Goal: Transaction & Acquisition: Purchase product/service

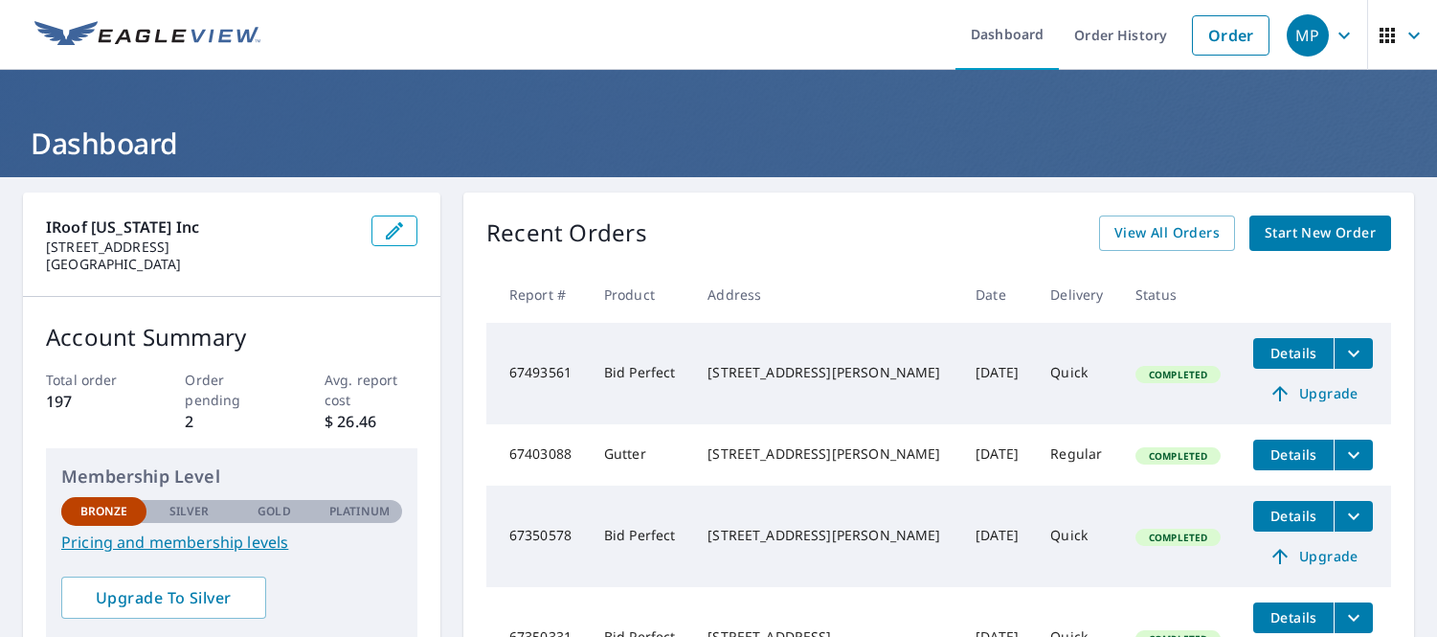
click at [1339, 35] on icon "button" at bounding box center [1344, 35] width 11 height 7
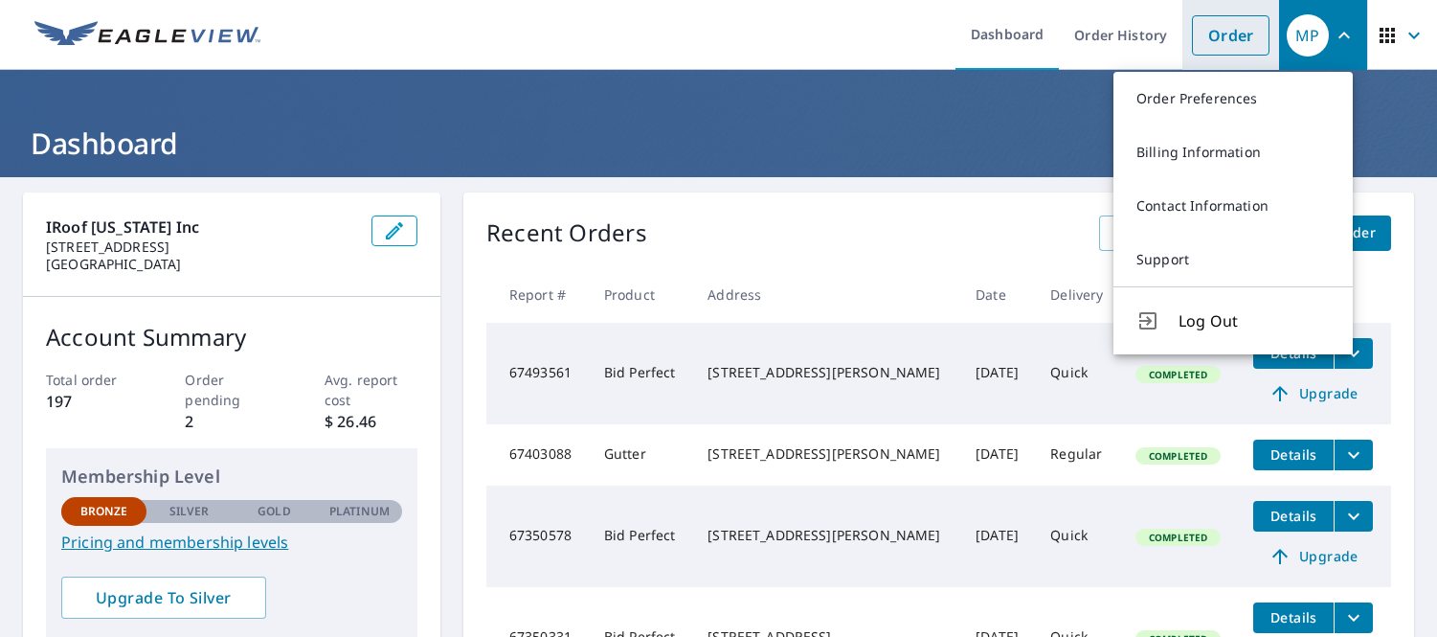
click at [1234, 24] on link "Order" at bounding box center [1231, 35] width 78 height 40
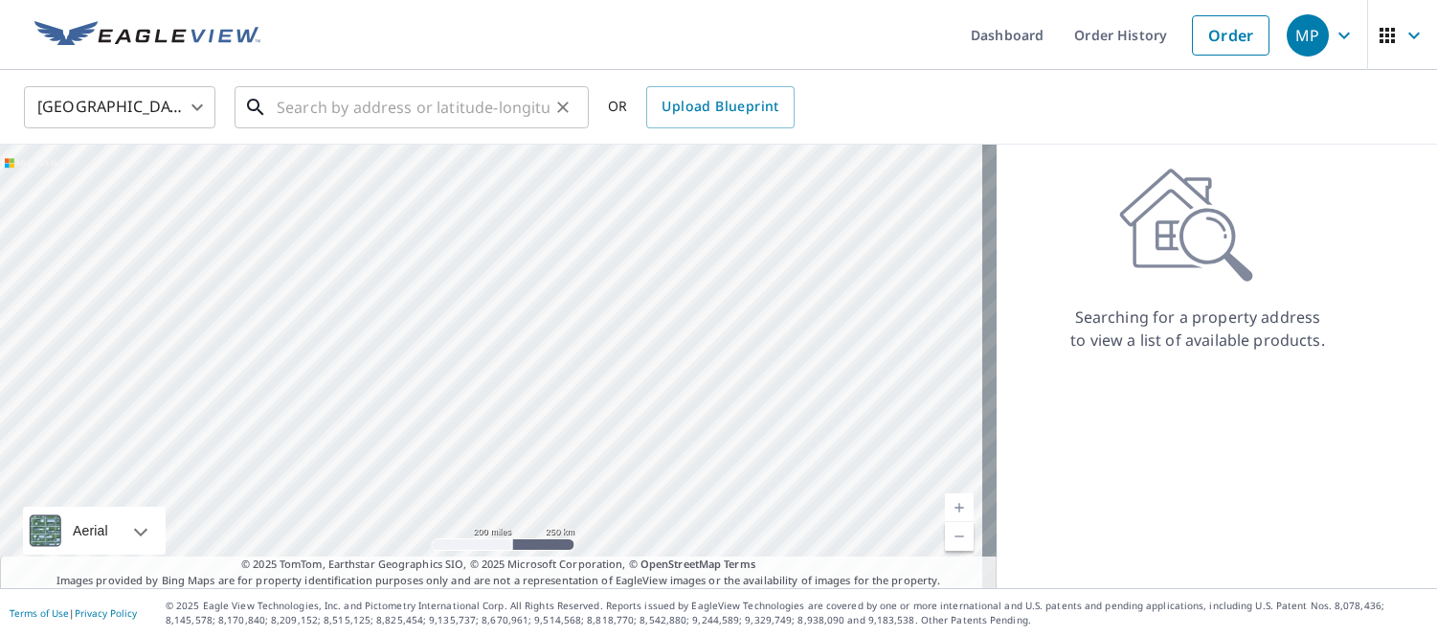
click at [489, 107] on input "text" at bounding box center [413, 107] width 273 height 54
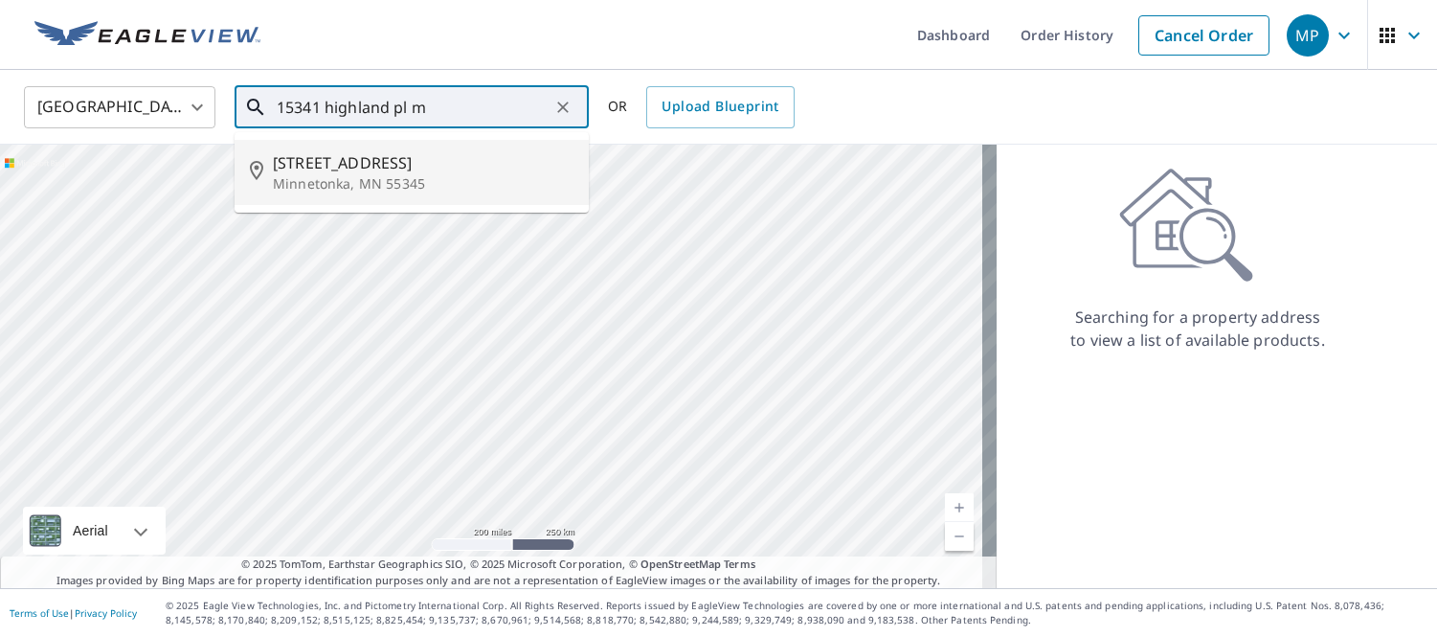
click at [353, 160] on span "[STREET_ADDRESS]" at bounding box center [423, 162] width 301 height 23
type input "[STREET_ADDRESS]"
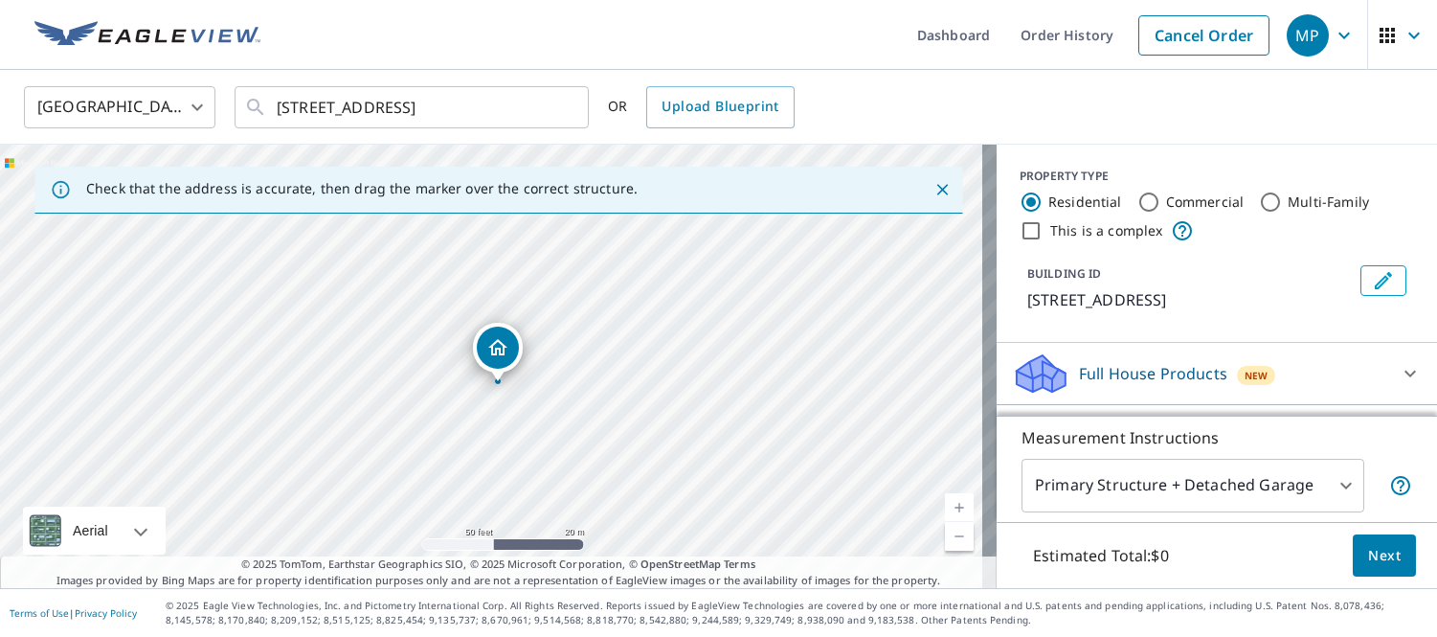
drag, startPoint x: 483, startPoint y: 368, endPoint x: 487, endPoint y: 434, distance: 66.3
click at [479, 450] on div "[STREET_ADDRESS]" at bounding box center [498, 366] width 997 height 443
drag, startPoint x: 554, startPoint y: 394, endPoint x: 557, endPoint y: 429, distance: 35.6
click at [557, 429] on div "[STREET_ADDRESS]" at bounding box center [498, 366] width 997 height 443
drag, startPoint x: 567, startPoint y: 407, endPoint x: 562, endPoint y: 383, distance: 24.4
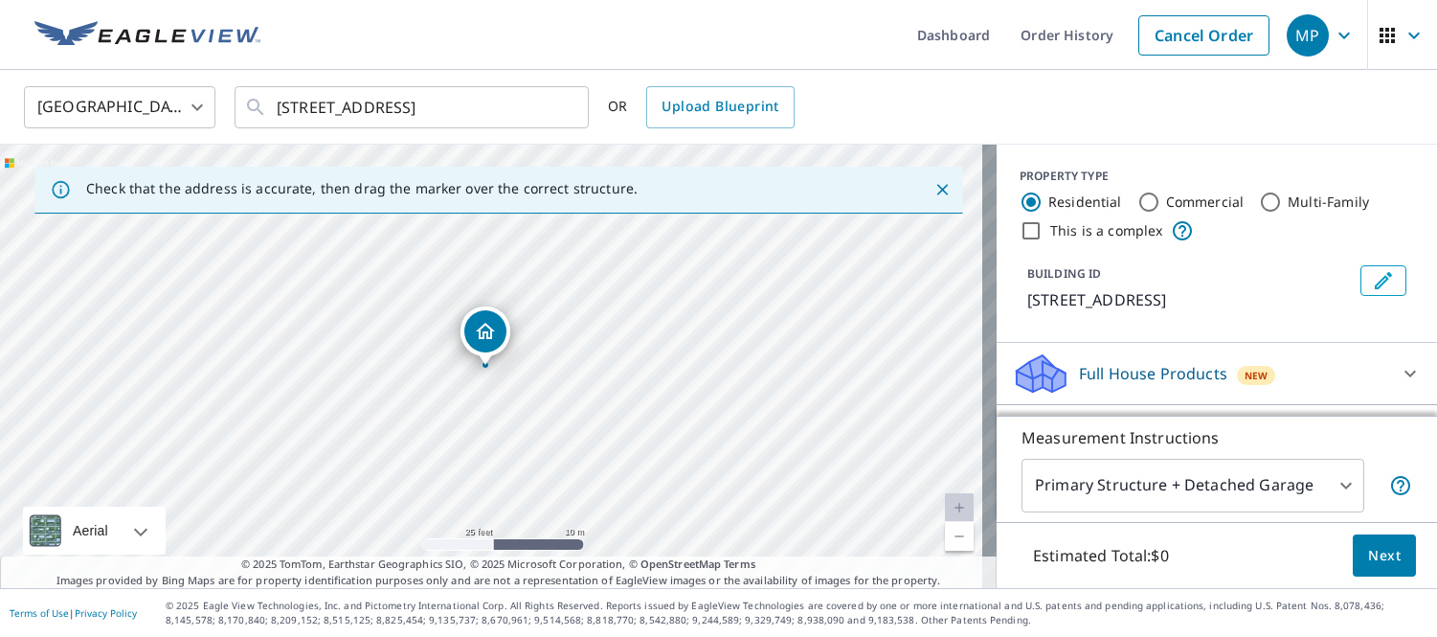
click at [562, 383] on div "[STREET_ADDRESS]" at bounding box center [498, 366] width 997 height 443
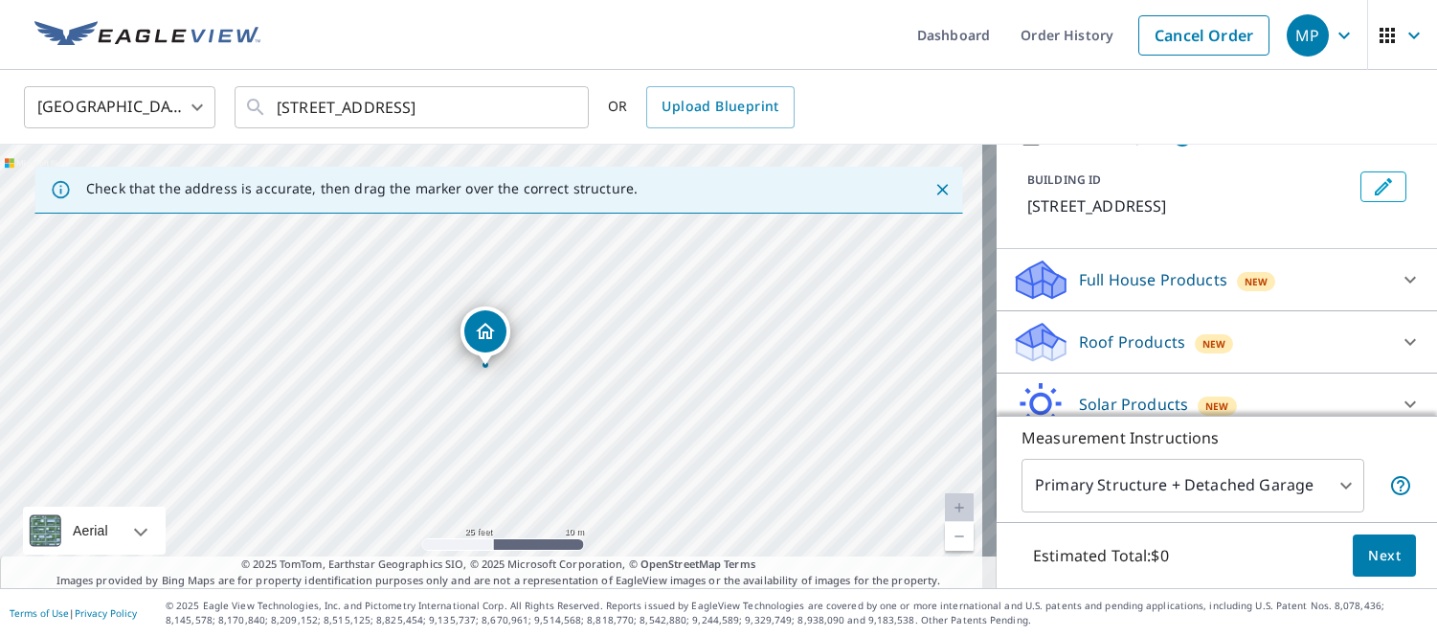
scroll to position [199, 0]
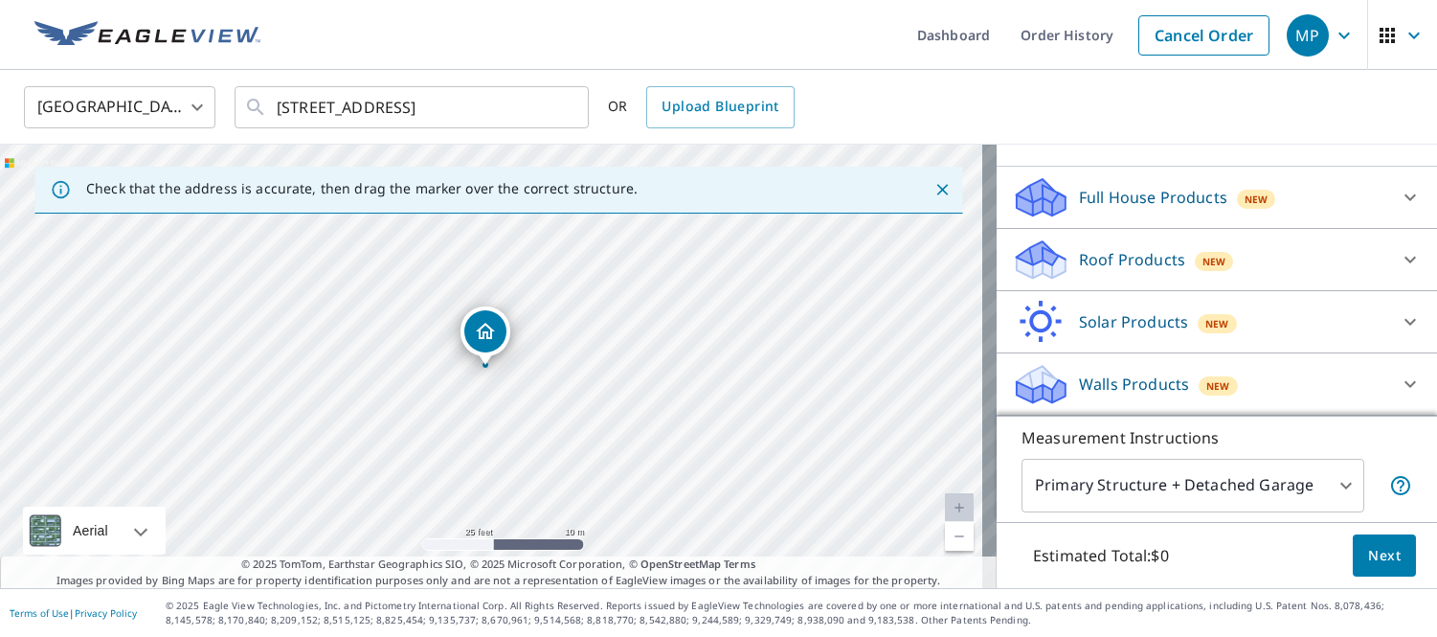
click at [1125, 258] on p "Roof Products" at bounding box center [1132, 259] width 106 height 23
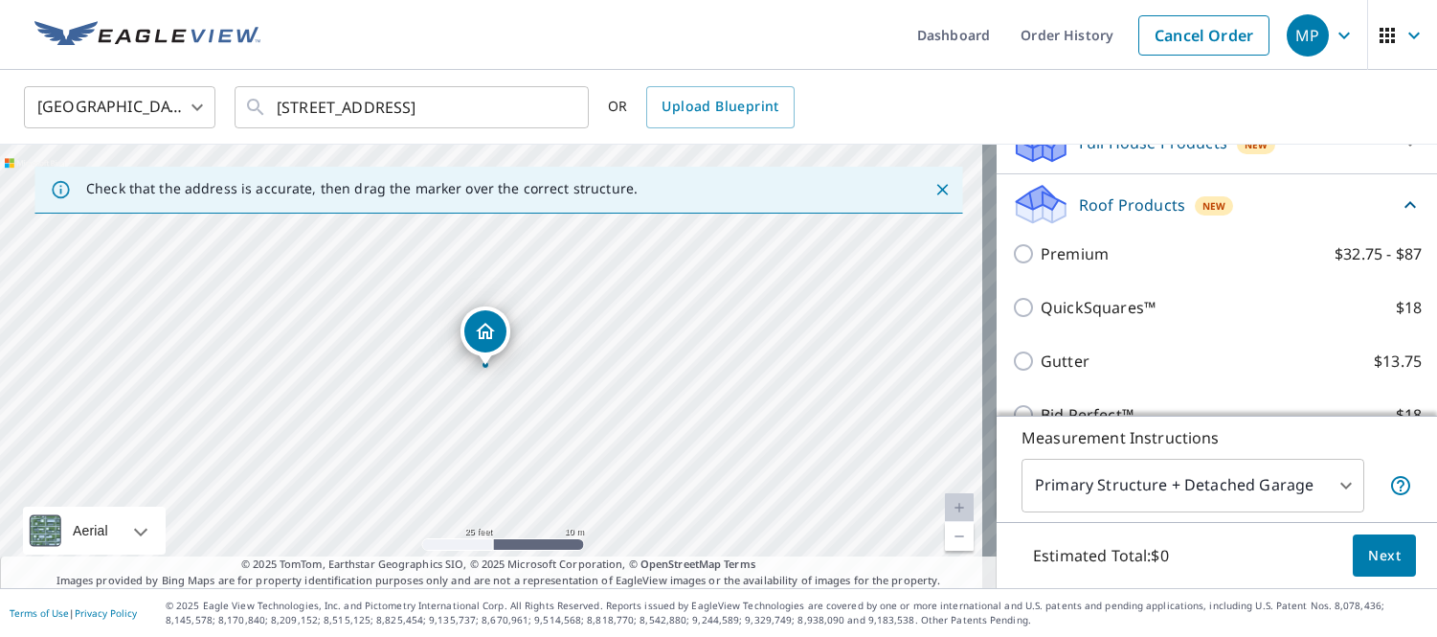
scroll to position [238, 0]
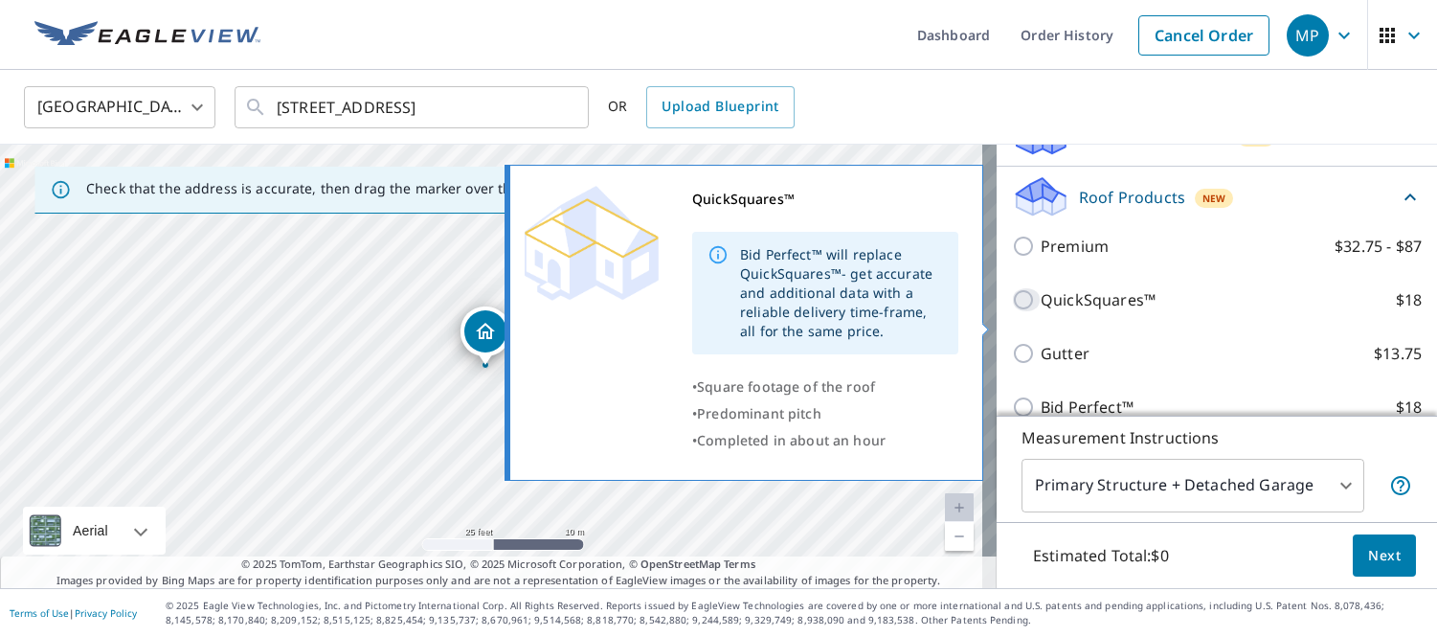
click at [1012, 311] on input "QuickSquares™ $18" at bounding box center [1026, 299] width 29 height 23
checkbox input "true"
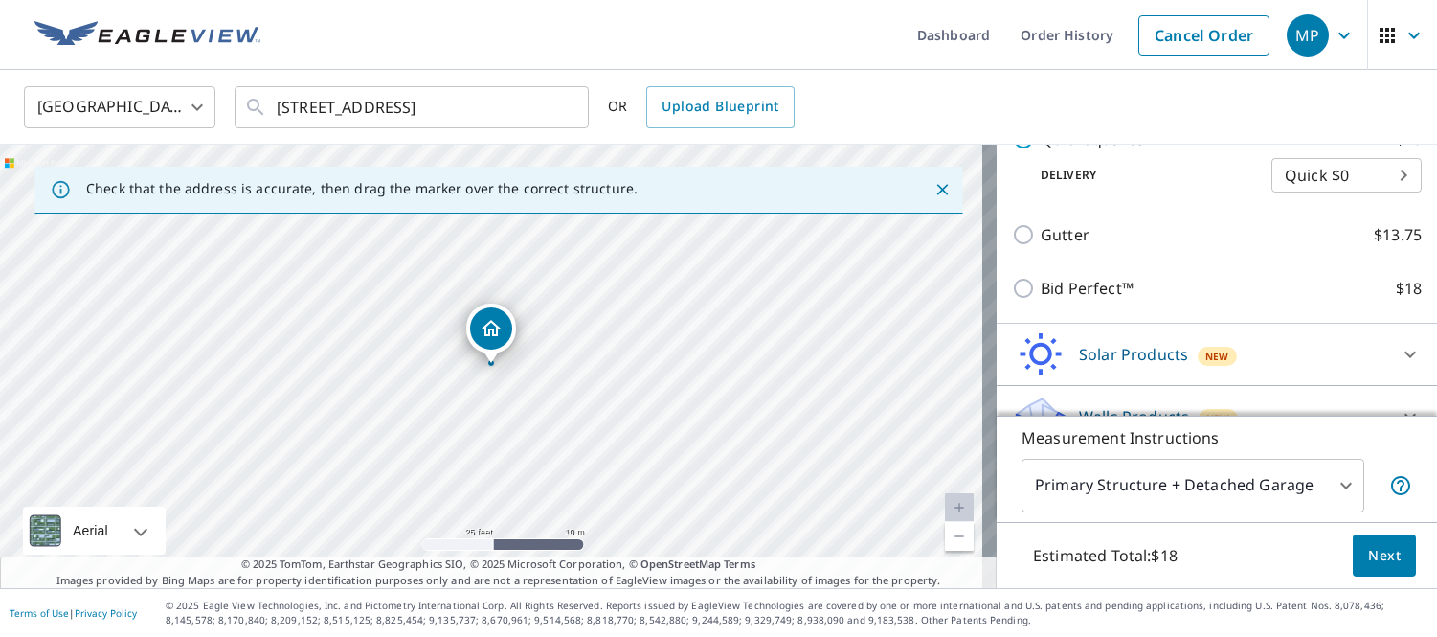
scroll to position [485, 0]
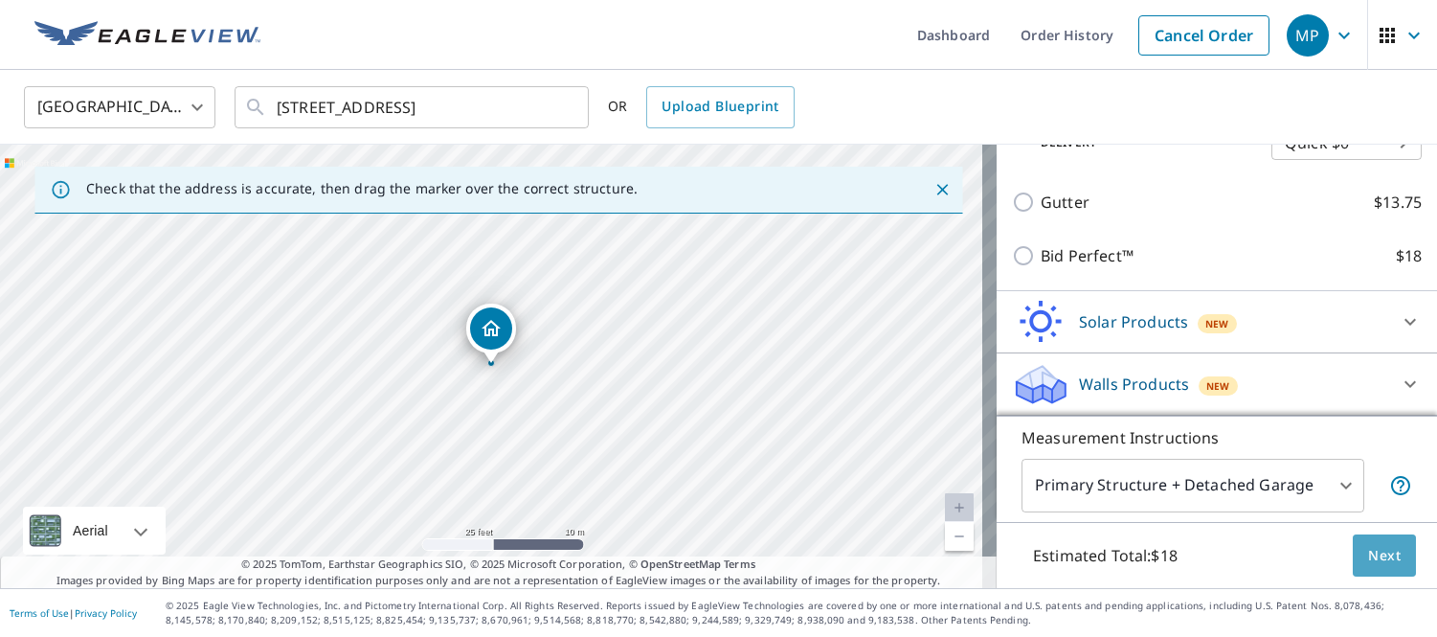
click at [1397, 558] on button "Next" at bounding box center [1384, 555] width 63 height 43
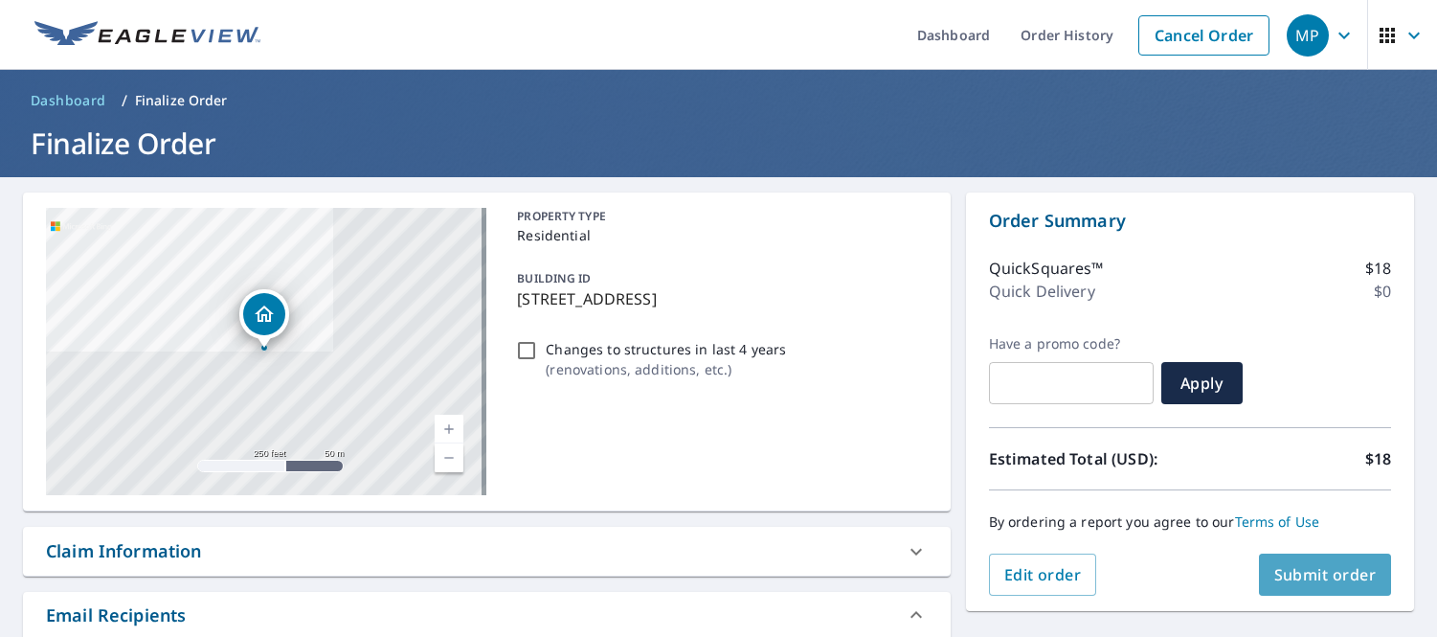
click at [1329, 566] on span "Submit order" at bounding box center [1326, 574] width 102 height 21
